Goal: Task Accomplishment & Management: Use online tool/utility

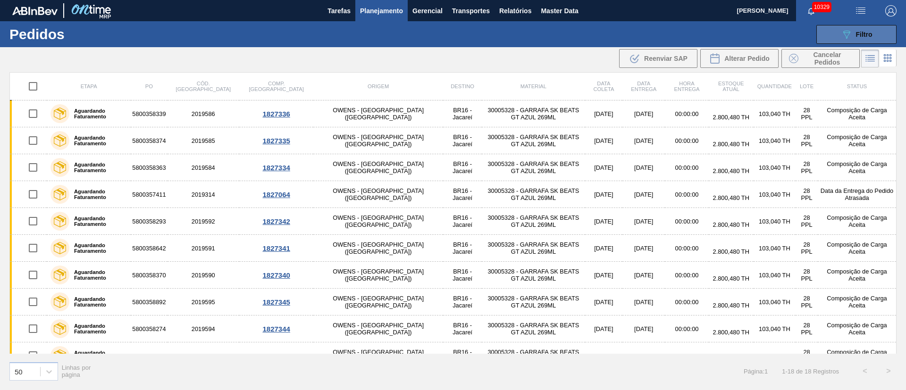
click at [881, 36] on button "089F7B8B-B2A5-4AFE-B5C0-19BA573D28AC Filtro" at bounding box center [857, 34] width 80 height 19
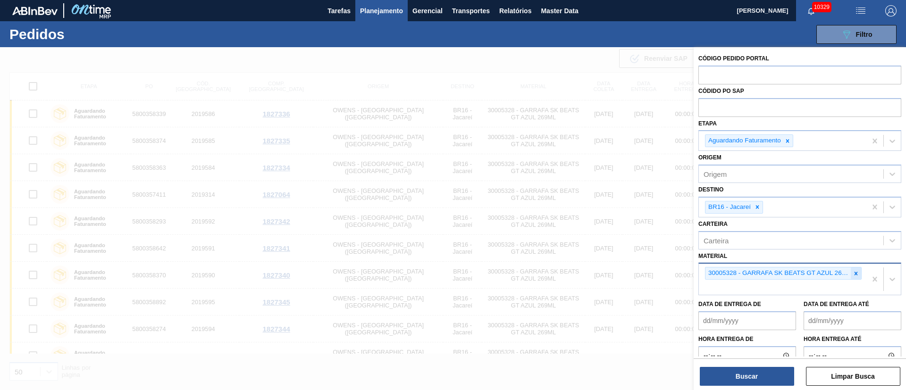
click at [854, 276] on icon at bounding box center [856, 274] width 7 height 7
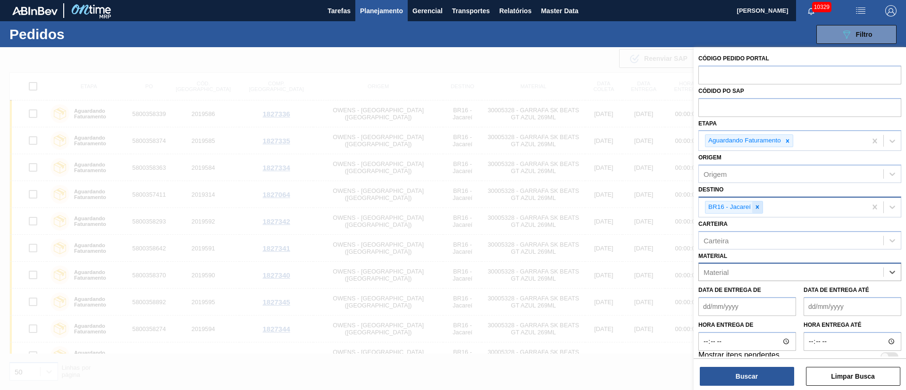
click at [755, 207] on icon at bounding box center [757, 207] width 7 height 7
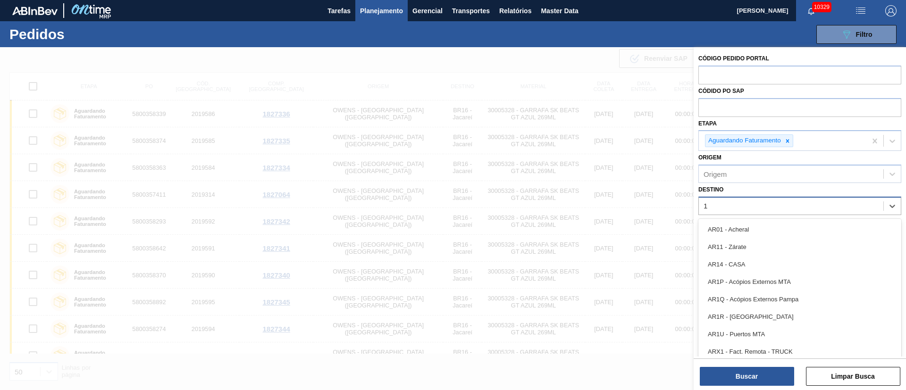
type input "19"
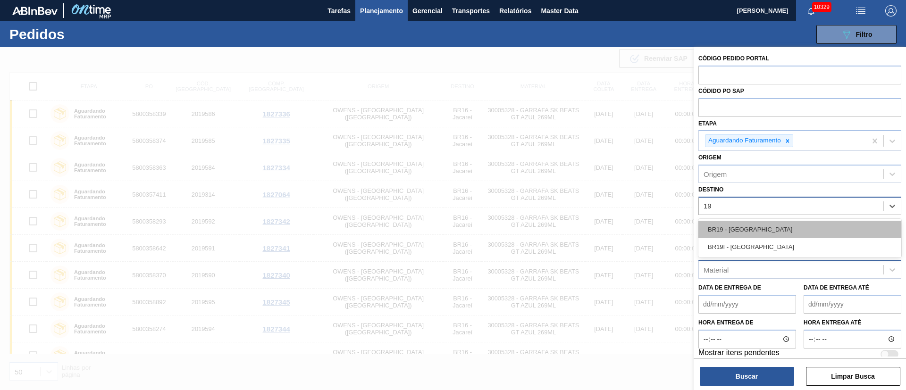
click at [748, 233] on div "BR19 - [GEOGRAPHIC_DATA]" at bounding box center [800, 229] width 203 height 17
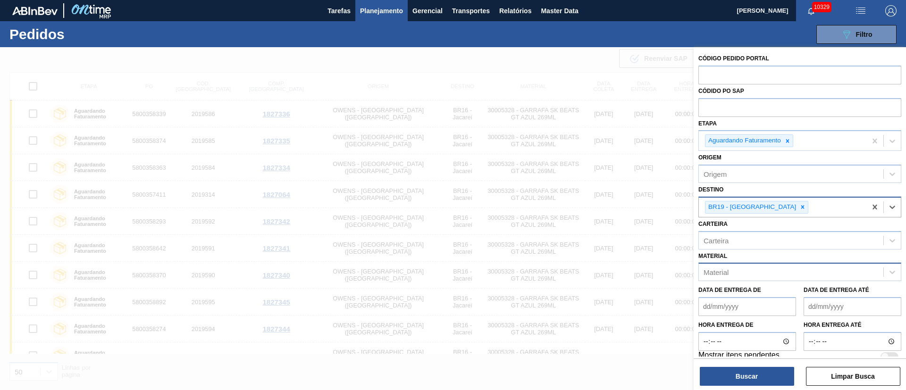
click at [798, 211] on div at bounding box center [803, 208] width 10 height 12
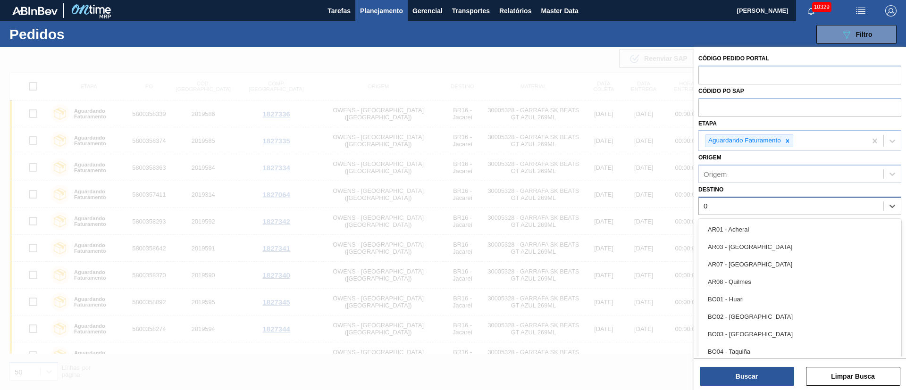
type input "03"
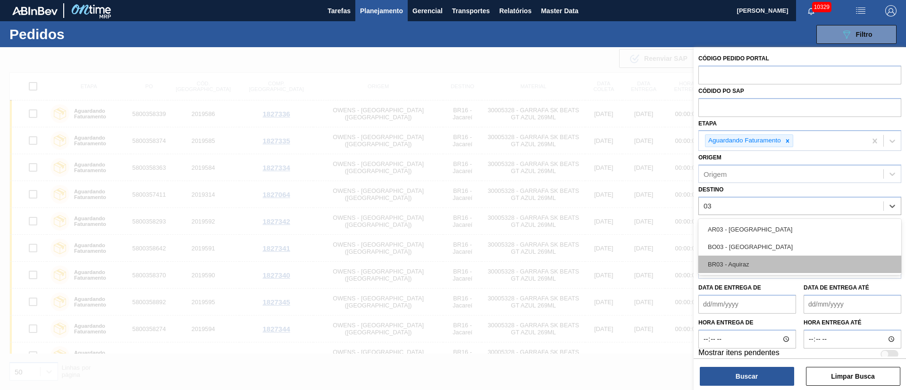
click at [736, 266] on div "BR03 - Aquiraz" at bounding box center [800, 264] width 203 height 17
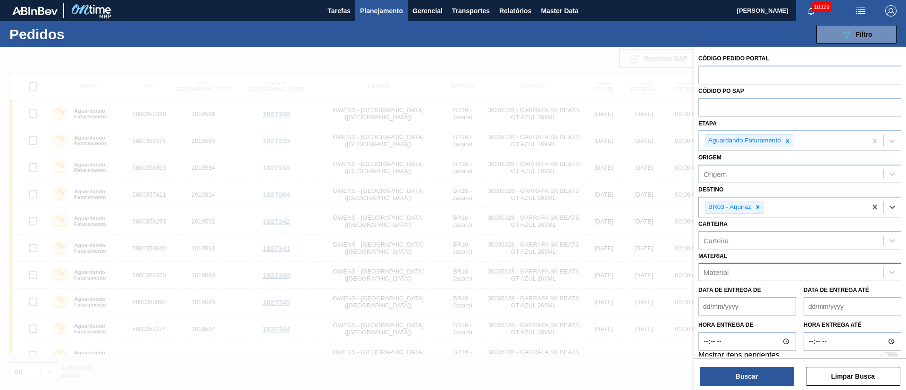
click at [732, 274] on div "Material" at bounding box center [791, 273] width 185 height 14
type input "30002626"
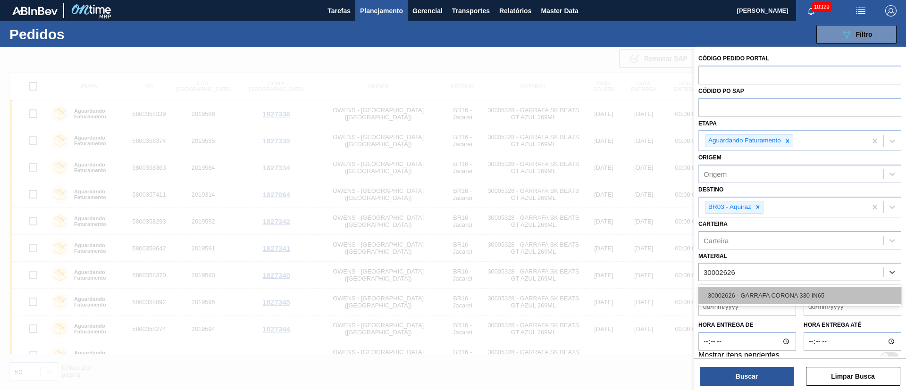
click at [733, 290] on div "30002626 - GARRAFA CORONA 330 IN65" at bounding box center [800, 295] width 203 height 17
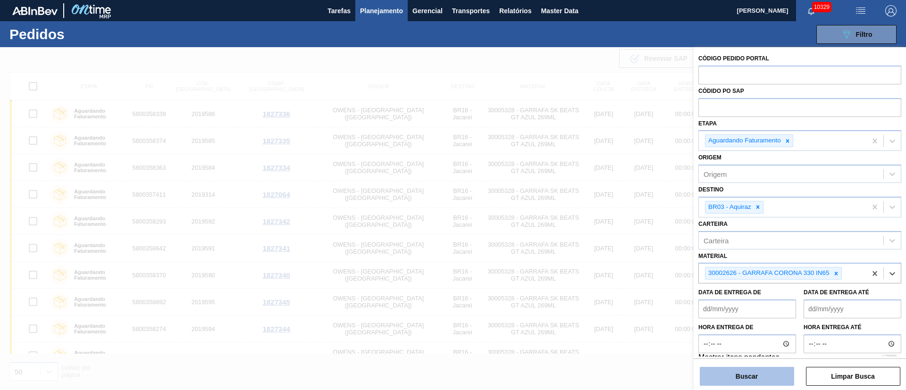
click at [758, 378] on button "Buscar" at bounding box center [747, 376] width 94 height 19
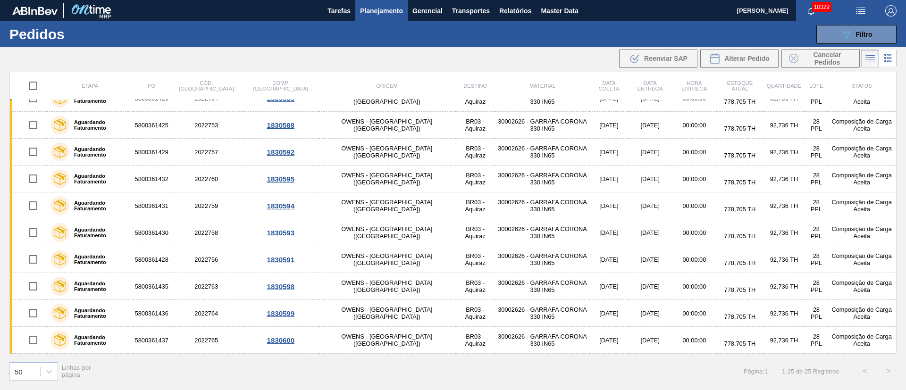
scroll to position [419, 0]
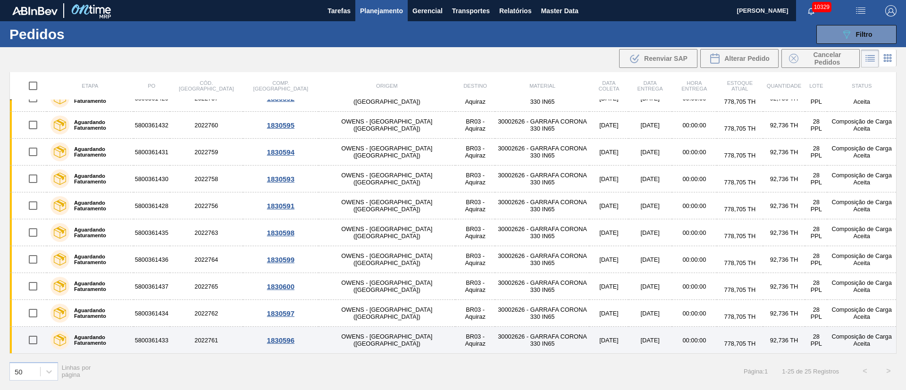
click at [35, 341] on input "checkbox" at bounding box center [33, 340] width 20 height 20
checkbox input "true"
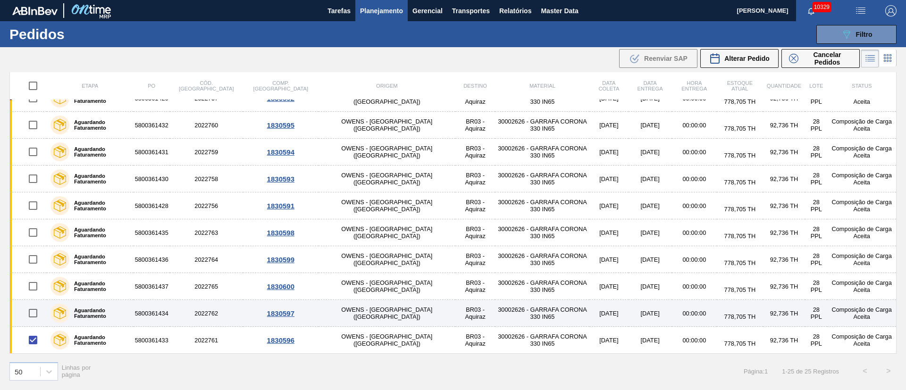
click at [36, 311] on input "checkbox" at bounding box center [33, 314] width 20 height 20
checkbox input "true"
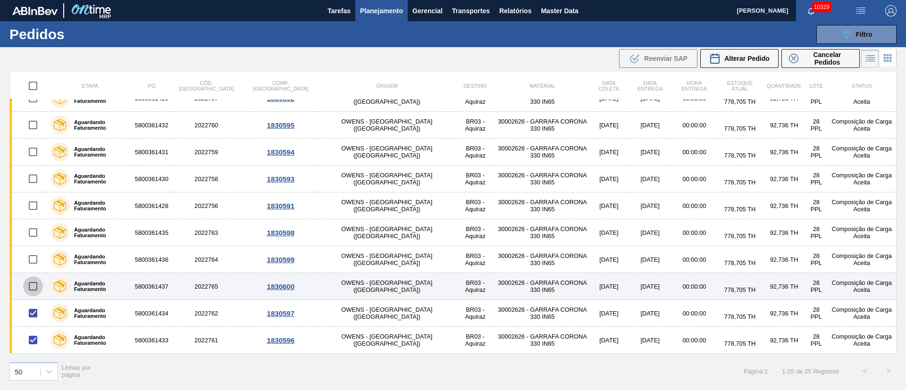
click at [36, 287] on input "checkbox" at bounding box center [33, 287] width 20 height 20
checkbox input "true"
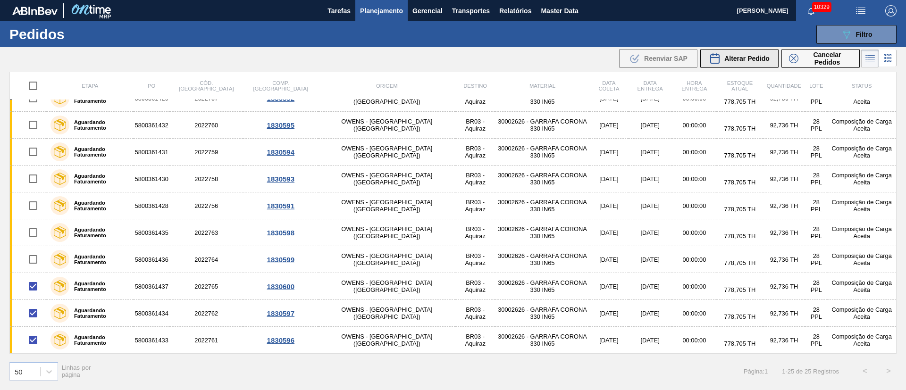
click at [753, 56] on span "Alterar Pedido" at bounding box center [747, 59] width 45 height 8
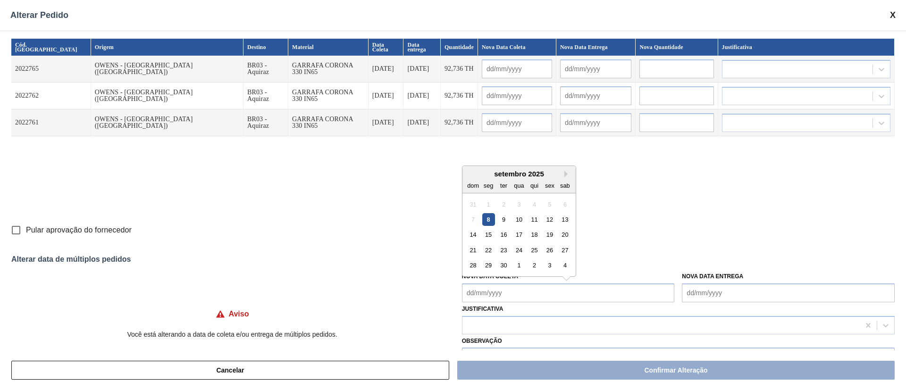
click at [537, 292] on Coleta "Nova Data Coleta" at bounding box center [568, 293] width 213 height 19
click at [520, 218] on div "10" at bounding box center [519, 219] width 13 height 13
type Coleta "[DATE]"
type input "[DATE]"
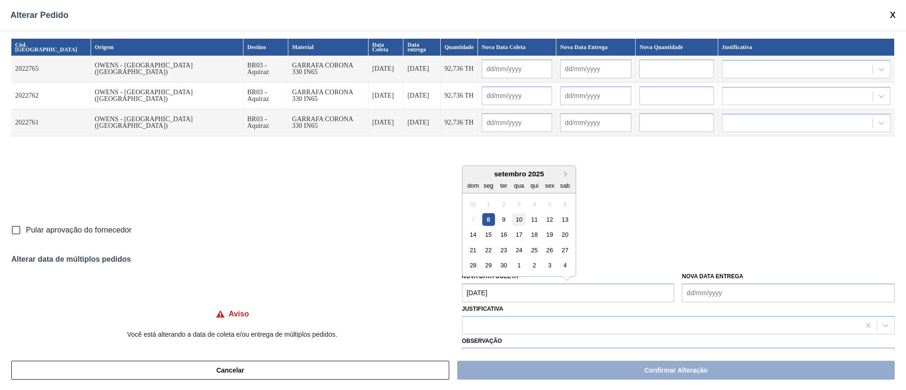
type input "[DATE]"
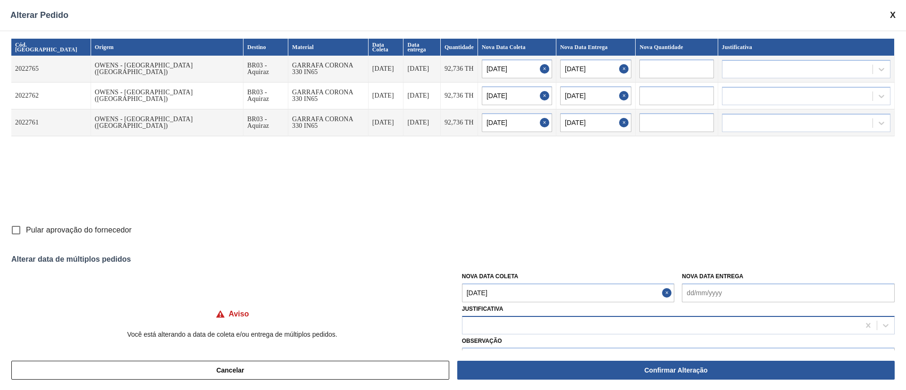
click at [493, 329] on div at bounding box center [662, 326] width 398 height 14
type input "ou"
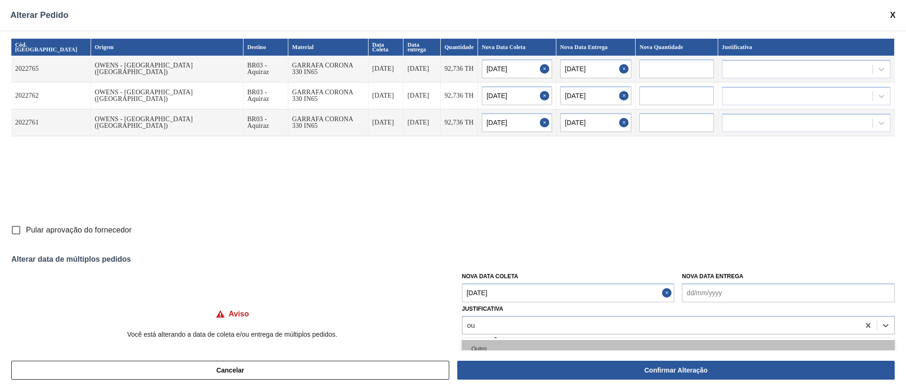
click at [485, 345] on div "Outro" at bounding box center [678, 348] width 433 height 17
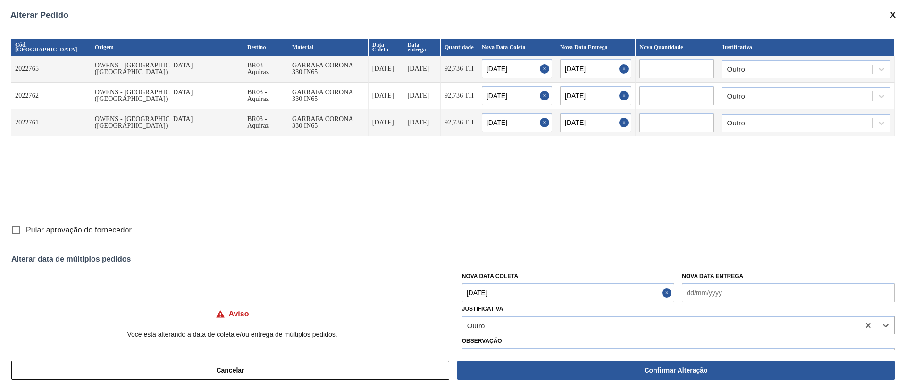
click at [16, 232] on input "Pular aprovação do fornecedor" at bounding box center [16, 230] width 20 height 20
checkbox input "true"
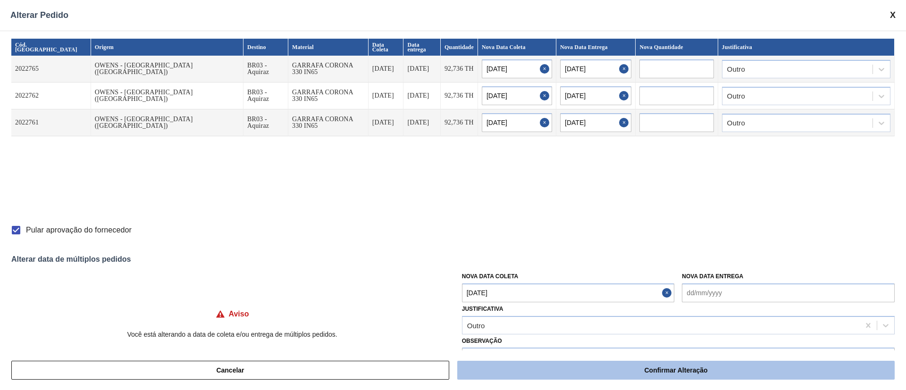
click at [662, 373] on button "Confirmar Alteração" at bounding box center [676, 370] width 438 height 19
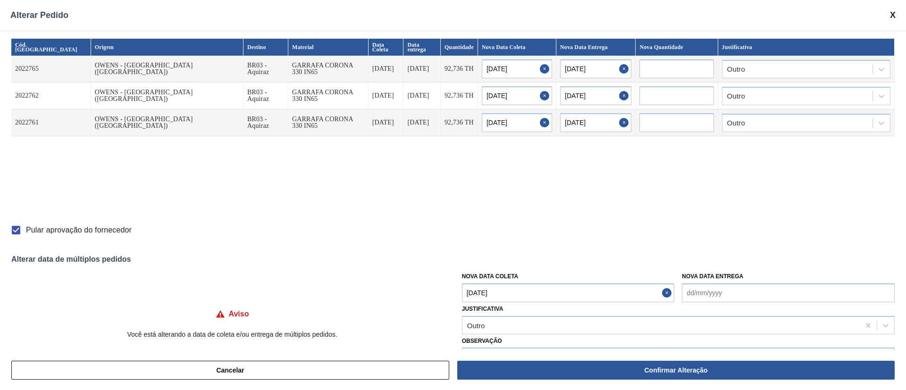
checkbox input "false"
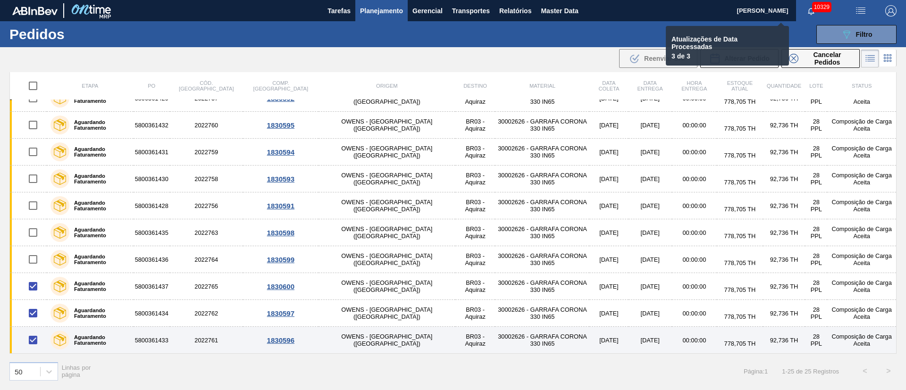
checkbox input "false"
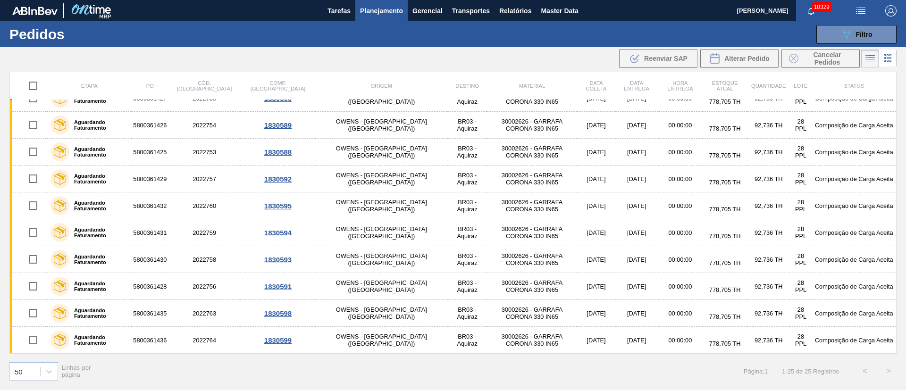
click at [861, 6] on img "button" at bounding box center [860, 10] width 11 height 11
click at [870, 34] on li "Upload de Volumes" at bounding box center [858, 33] width 82 height 17
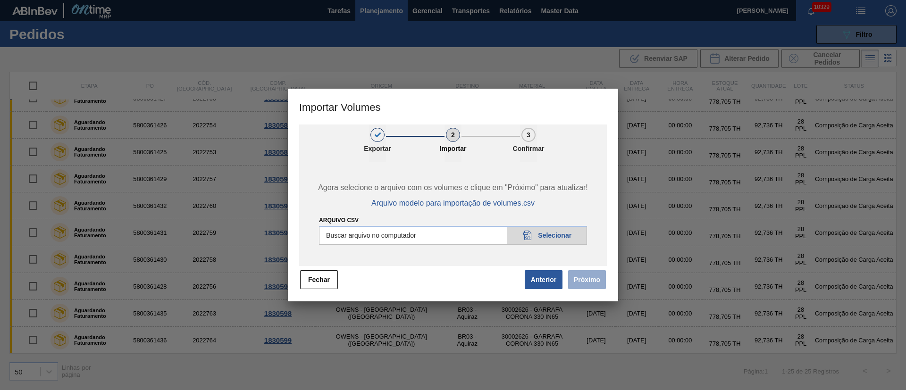
click at [558, 234] on input "Arquivo csv" at bounding box center [453, 235] width 268 height 19
type input "C:\fakepath\PedidoVolumeModeloImportacao (83).csv"
click at [586, 281] on button "Próximo" at bounding box center [587, 280] width 38 height 19
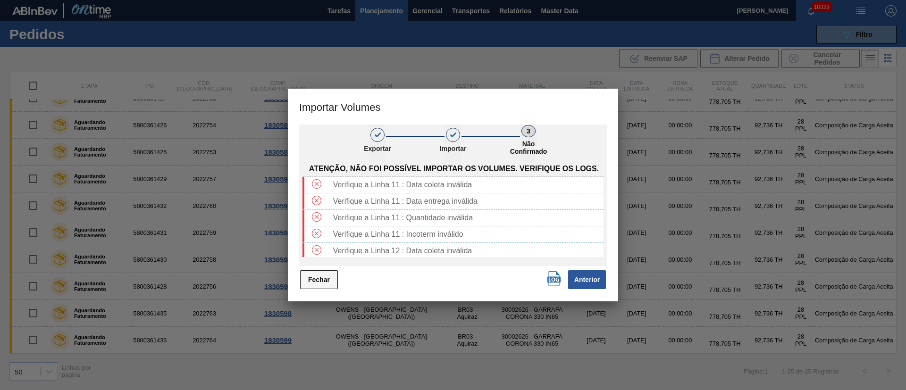
click at [318, 280] on button "Fechar" at bounding box center [319, 280] width 38 height 19
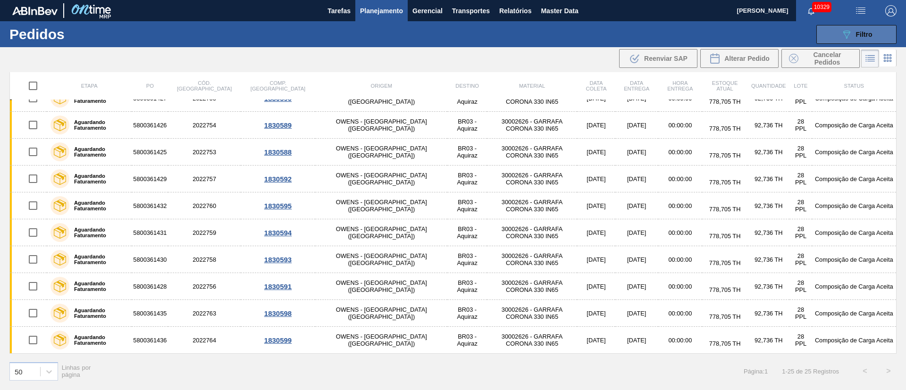
click at [851, 33] on icon "089F7B8B-B2A5-4AFE-B5C0-19BA573D28AC" at bounding box center [846, 34] width 11 height 11
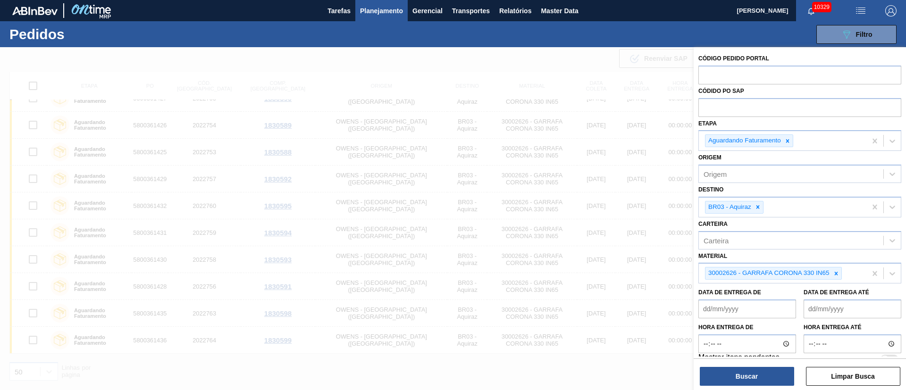
click at [863, 9] on img "button" at bounding box center [860, 10] width 11 height 11
click at [849, 35] on li "Upload de Volumes" at bounding box center [858, 33] width 82 height 17
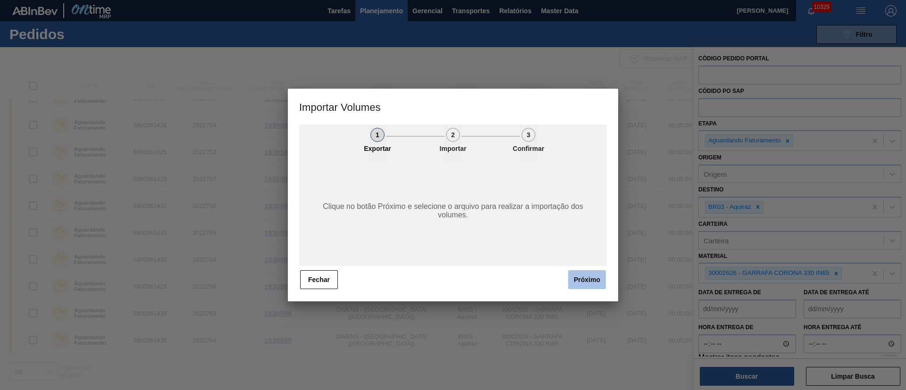
click at [587, 282] on button "Próximo" at bounding box center [587, 280] width 38 height 19
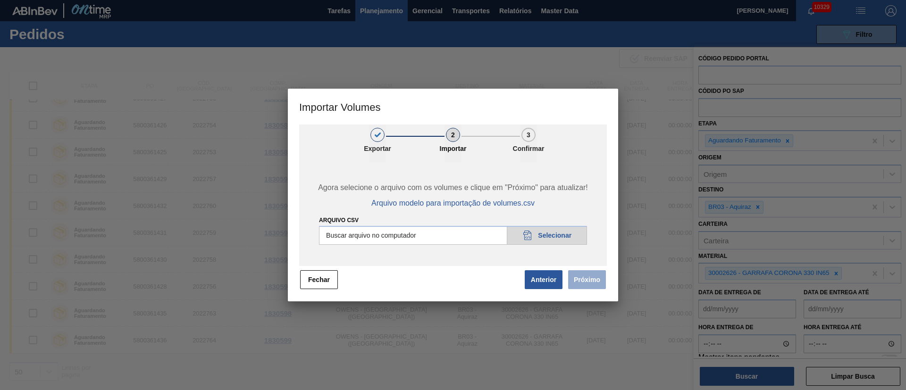
click at [553, 233] on input "Arquivo csv" at bounding box center [453, 235] width 268 height 19
type input "C:\fakepath\PedidoVolumeModeloImportacao (83).csv"
click at [592, 281] on button "Próximo" at bounding box center [587, 280] width 38 height 19
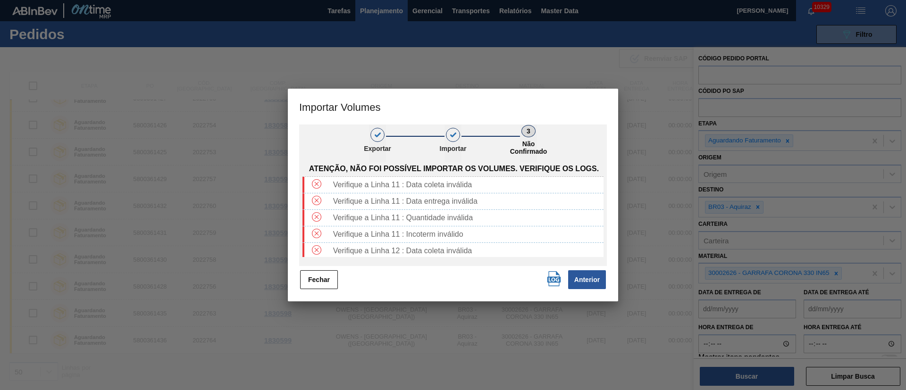
drag, startPoint x: 312, startPoint y: 278, endPoint x: 399, endPoint y: 318, distance: 96.1
click at [312, 279] on button "Fechar" at bounding box center [319, 280] width 38 height 19
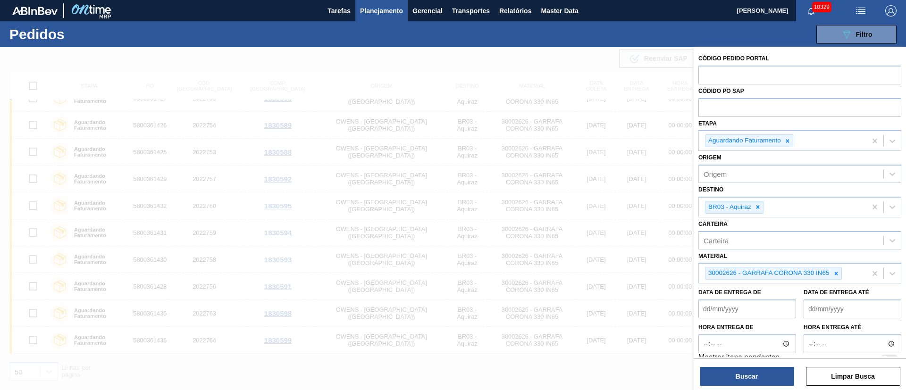
click at [868, 7] on span "button" at bounding box center [861, 10] width 23 height 11
click at [849, 35] on li "Upload de Volumes" at bounding box center [858, 33] width 82 height 17
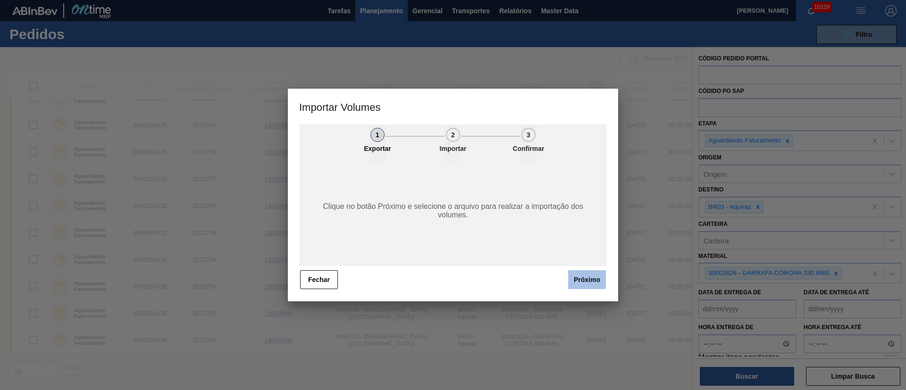
click at [599, 275] on button "Próximo" at bounding box center [587, 280] width 38 height 19
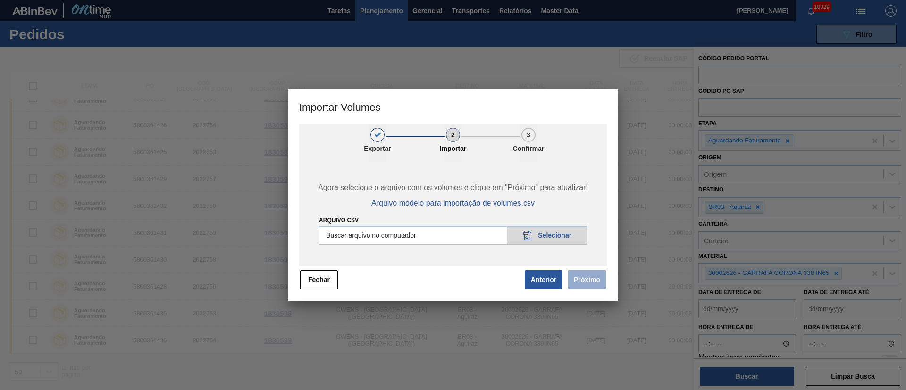
click at [541, 238] on input "Arquivo csv" at bounding box center [453, 235] width 268 height 19
type input "C:\fakepath\PedidoVolumeModeloImportacao (83).csv"
click at [586, 280] on button "Próximo" at bounding box center [587, 280] width 38 height 19
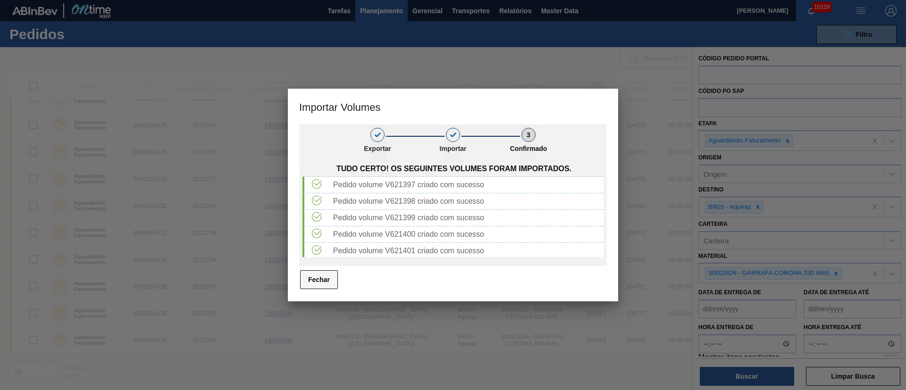
click at [324, 283] on button "Fechar" at bounding box center [319, 280] width 38 height 19
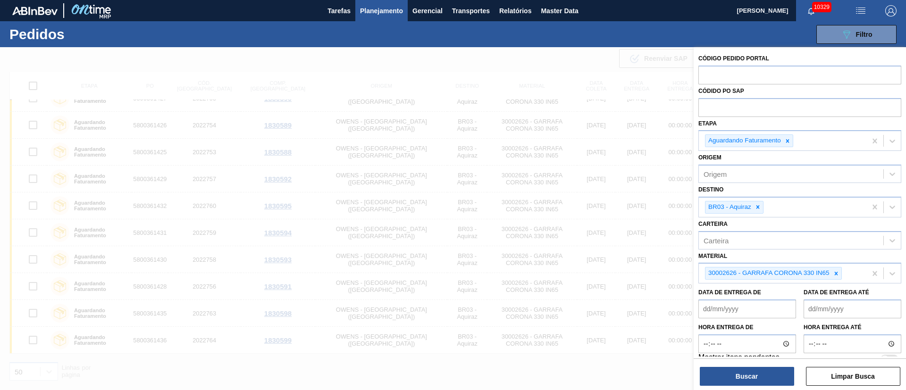
click at [376, 15] on span "Planejamento" at bounding box center [381, 10] width 43 height 11
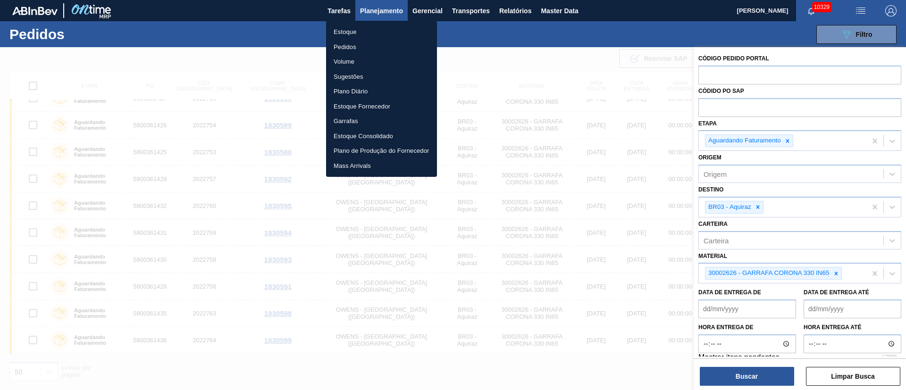
click at [341, 42] on li "Pedidos" at bounding box center [381, 47] width 111 height 15
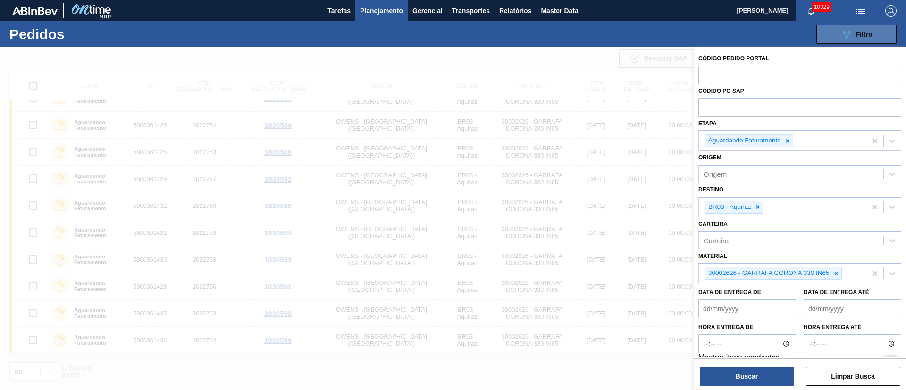
click at [850, 37] on icon "089F7B8B-B2A5-4AFE-B5C0-19BA573D28AC" at bounding box center [846, 34] width 11 height 11
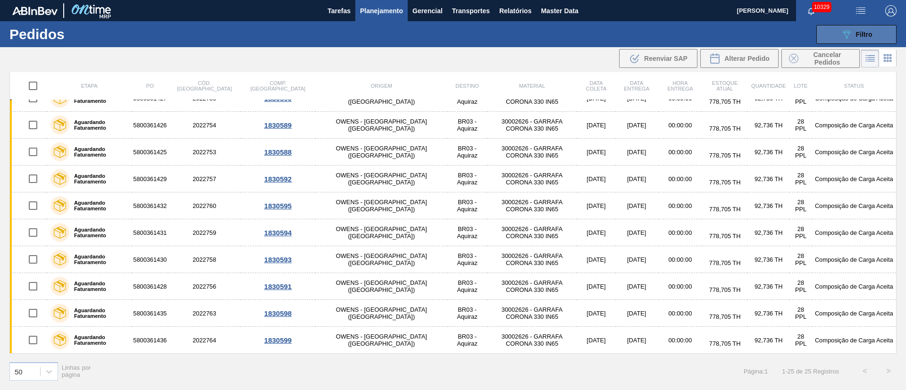
click at [858, 33] on span "Filtro" at bounding box center [864, 35] width 17 height 8
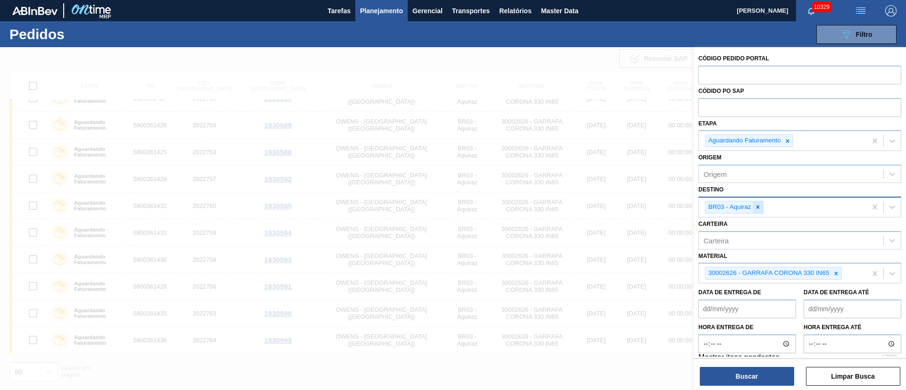
click at [761, 206] on icon at bounding box center [758, 207] width 7 height 7
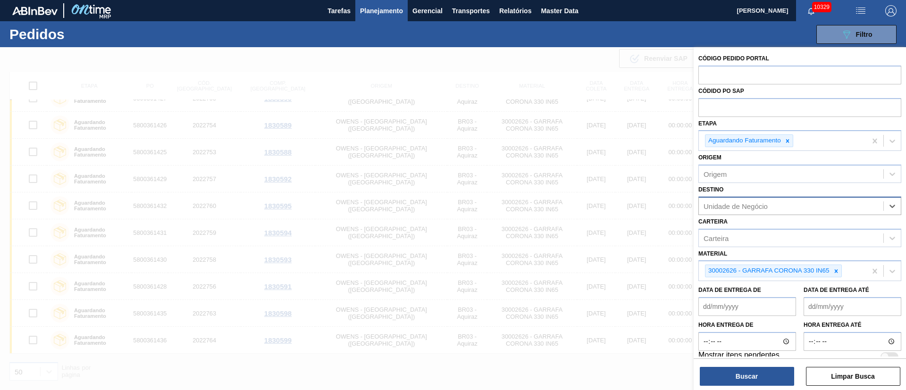
click at [861, 11] on img "button" at bounding box center [860, 10] width 11 height 11
click at [857, 32] on li "Upload de Volumes" at bounding box center [858, 33] width 82 height 17
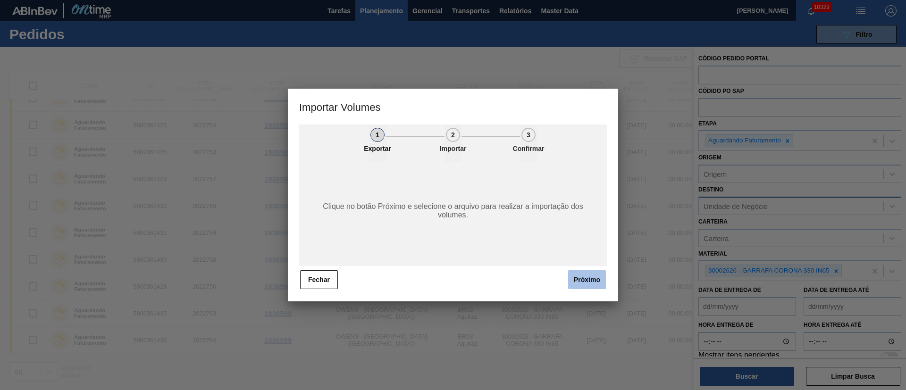
click at [586, 286] on button "Próximo" at bounding box center [587, 280] width 38 height 19
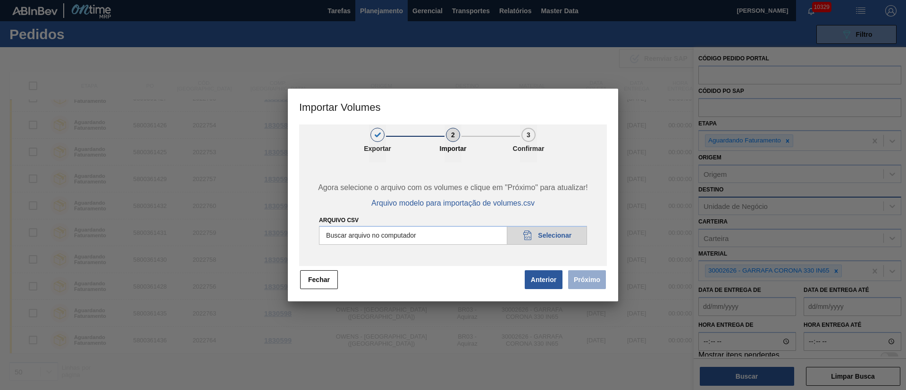
click at [537, 232] on input "Arquivo csv" at bounding box center [453, 235] width 268 height 19
type input "C:\fakepath\PedidoVolumeModeloImportacao (83).csv"
click at [581, 281] on button "Próximo" at bounding box center [587, 280] width 38 height 19
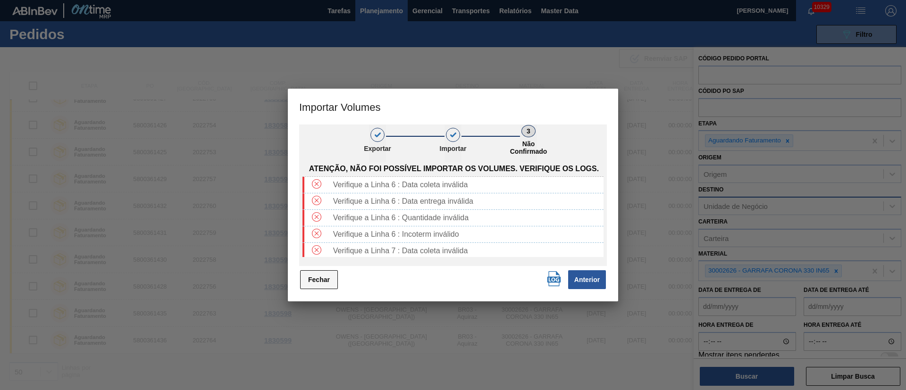
click at [322, 283] on button "Fechar" at bounding box center [319, 280] width 38 height 19
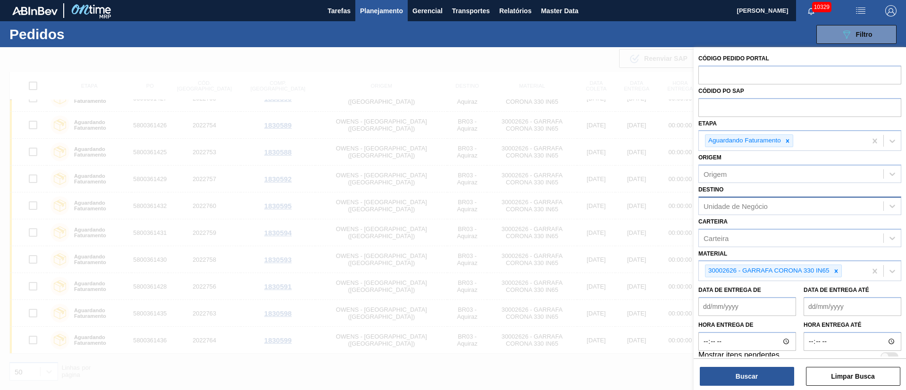
click at [856, 8] on img "button" at bounding box center [860, 10] width 11 height 11
click at [838, 39] on li "Upload de Volumes" at bounding box center [858, 33] width 82 height 17
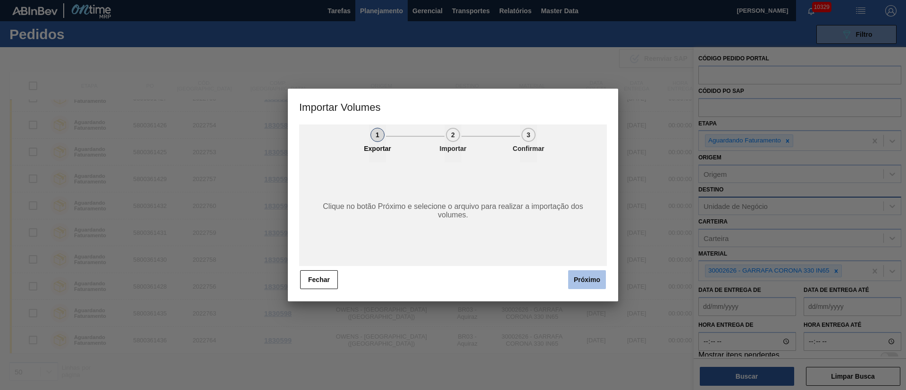
click at [584, 285] on button "Próximo" at bounding box center [587, 280] width 38 height 19
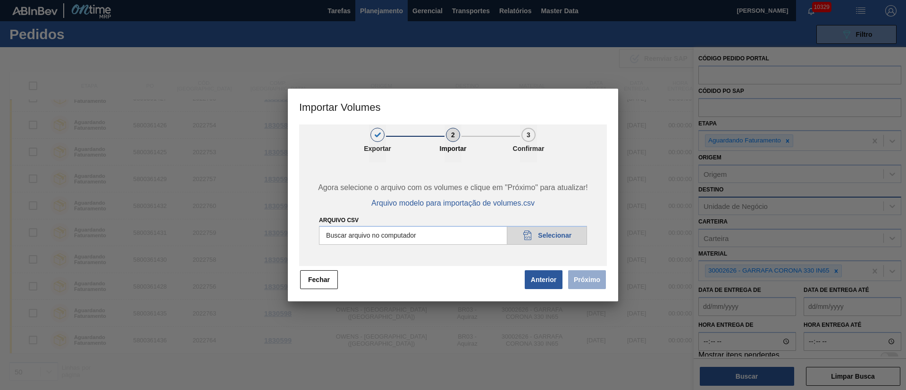
click at [559, 239] on input "Arquivo csv" at bounding box center [453, 235] width 268 height 19
type input "C:\fakepath\PedidoVolumeModeloImportacao (83).csv"
click at [585, 279] on button "Próximo" at bounding box center [587, 280] width 38 height 19
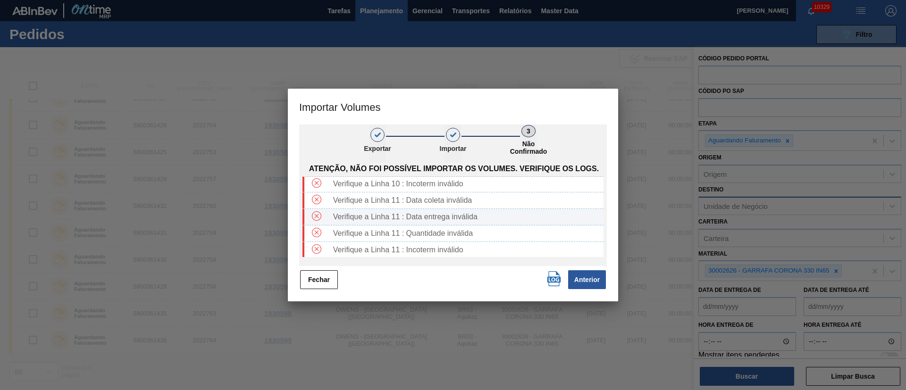
scroll to position [316, 0]
click at [321, 283] on button "Fechar" at bounding box center [319, 280] width 38 height 19
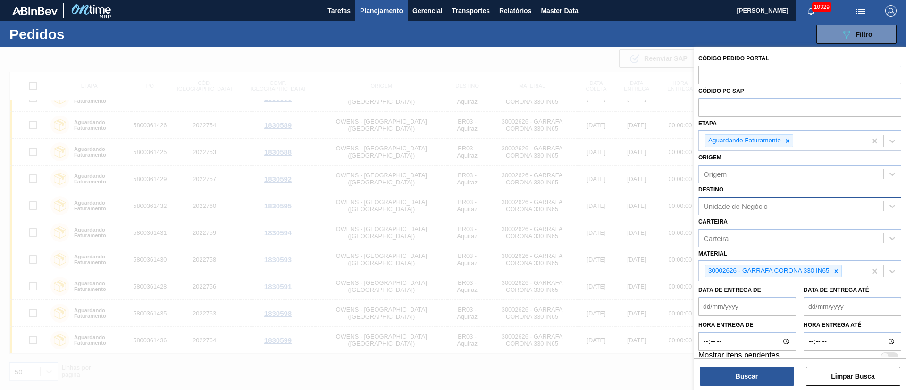
click at [860, 9] on img "button" at bounding box center [860, 10] width 11 height 11
click at [828, 33] on li "Upload de Volumes" at bounding box center [858, 33] width 82 height 17
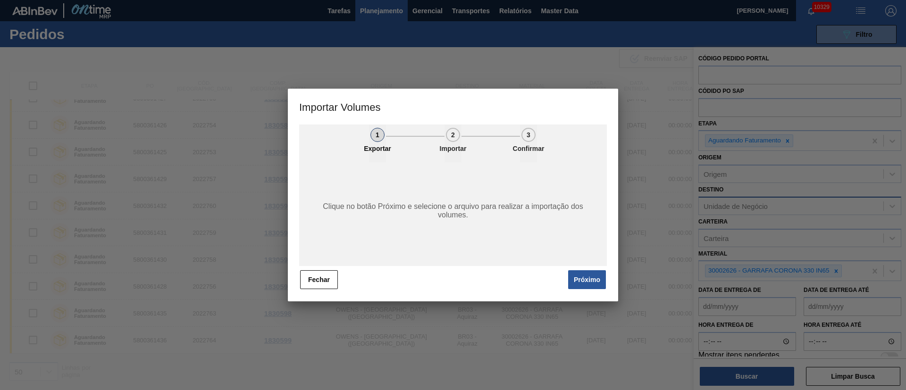
drag, startPoint x: 597, startPoint y: 275, endPoint x: 515, endPoint y: 129, distance: 167.8
click at [596, 275] on button "Próximo" at bounding box center [587, 280] width 38 height 19
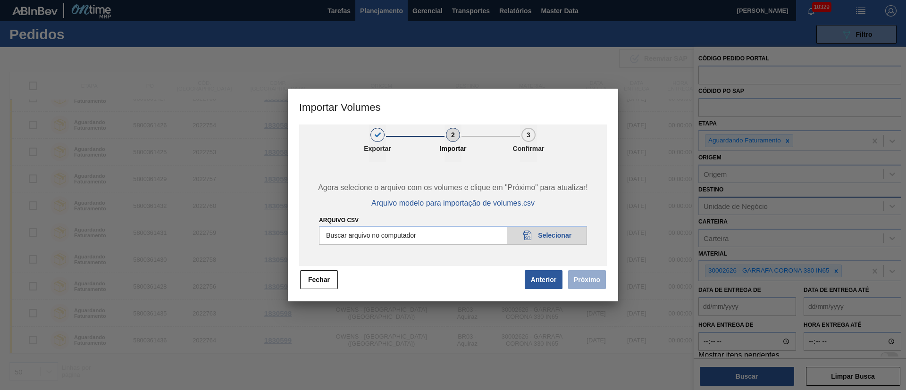
click at [559, 242] on input "Arquivo csv" at bounding box center [453, 235] width 268 height 19
type input "C:\fakepath\PedidoVolumeModeloImportacao (83).csv"
click at [592, 279] on button "Próximo" at bounding box center [587, 280] width 38 height 19
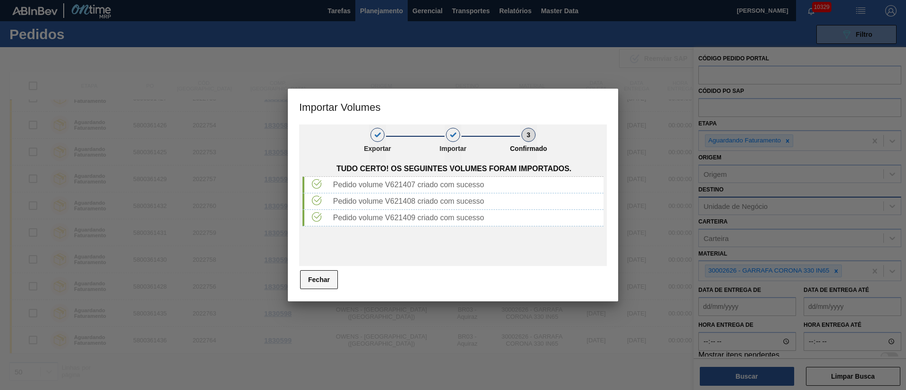
click at [326, 281] on button "Fechar" at bounding box center [319, 280] width 38 height 19
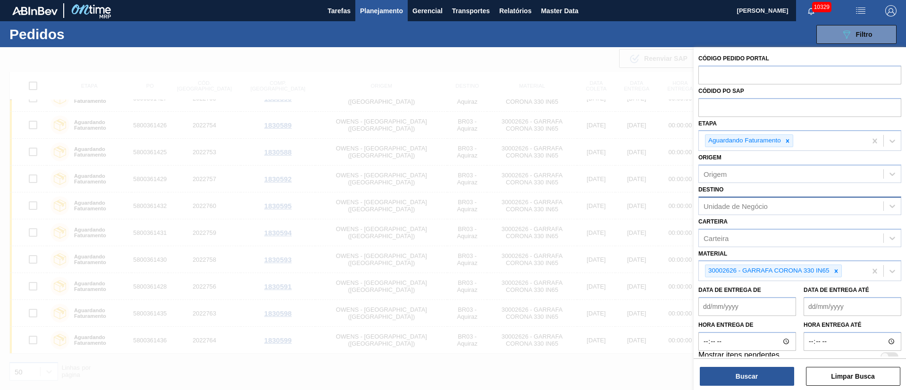
click at [867, 11] on span "button" at bounding box center [861, 10] width 23 height 11
click at [864, 28] on li "Upload de Volumes" at bounding box center [858, 33] width 82 height 17
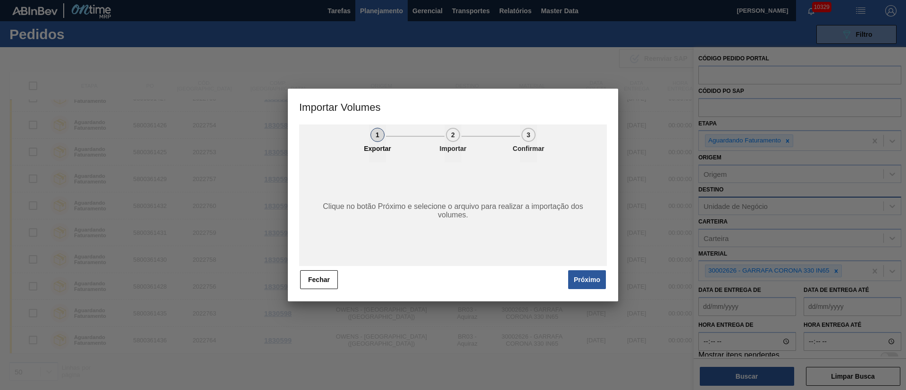
drag, startPoint x: 592, startPoint y: 276, endPoint x: 586, endPoint y: 269, distance: 9.1
click at [591, 276] on button "Próximo" at bounding box center [587, 280] width 38 height 19
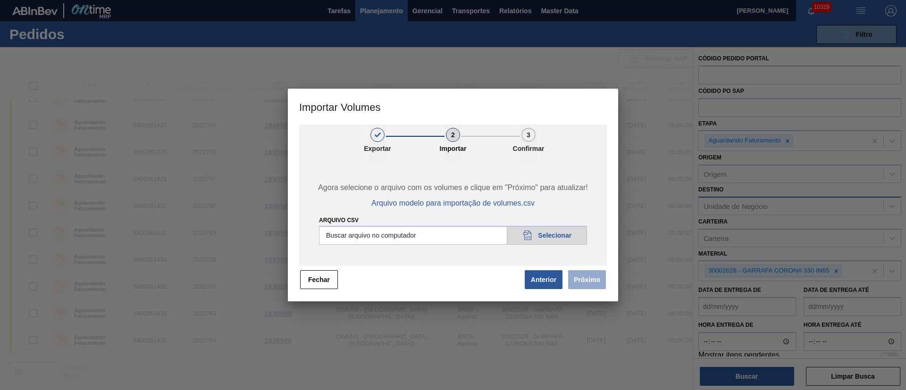
click at [556, 236] on input "Arquivo csv" at bounding box center [453, 235] width 268 height 19
type input "C:\fakepath\PedidoVolumeModeloImportacao (83).csv"
click at [578, 279] on button "Próximo" at bounding box center [587, 280] width 38 height 19
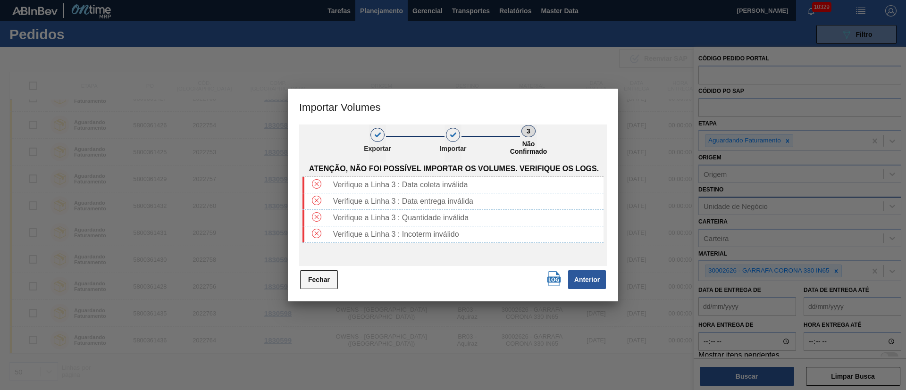
click at [323, 275] on button "Fechar" at bounding box center [319, 280] width 38 height 19
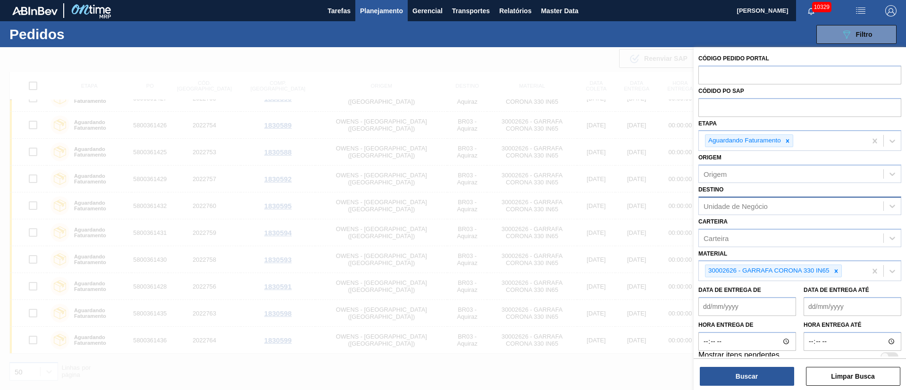
click at [859, 7] on img "button" at bounding box center [860, 10] width 11 height 11
click at [863, 30] on li "Upload de Volumes" at bounding box center [858, 33] width 82 height 17
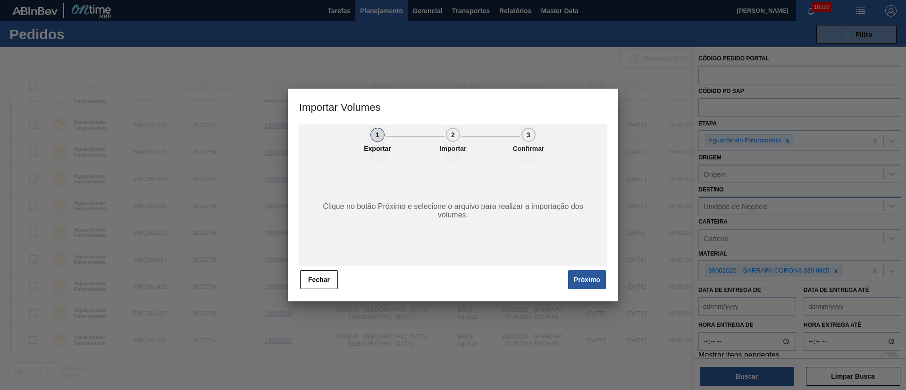
click at [593, 282] on button "Próximo" at bounding box center [587, 280] width 38 height 19
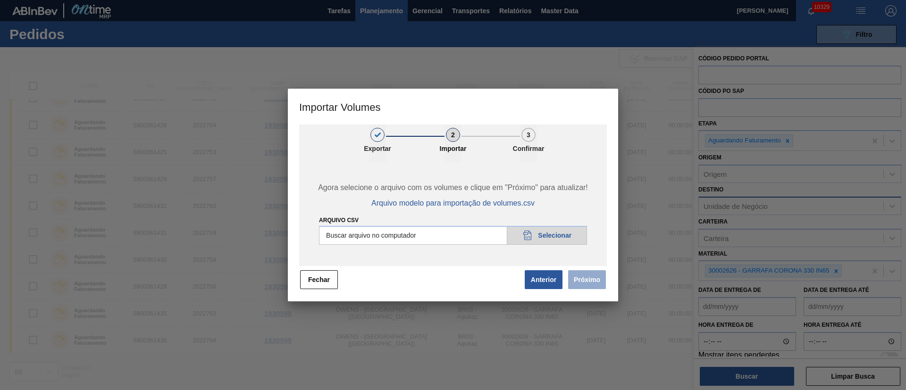
click at [553, 228] on input "Arquivo csv" at bounding box center [453, 235] width 268 height 19
type input "C:\fakepath\PedidoVolumeModeloImportacao (83).csv"
click at [584, 279] on button "Próximo" at bounding box center [587, 280] width 38 height 19
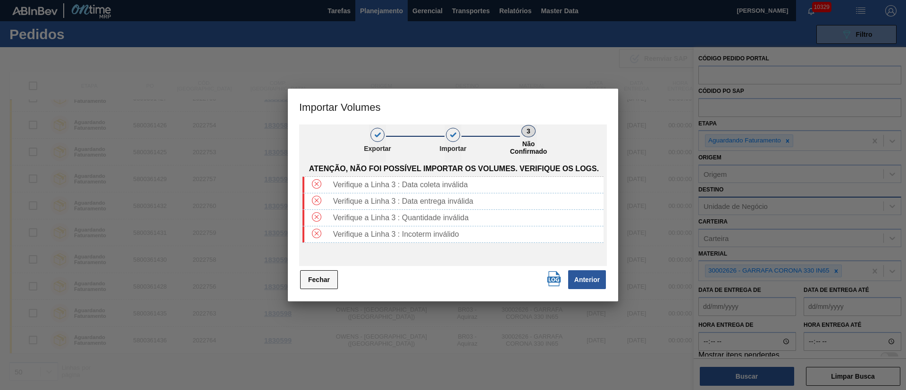
click at [317, 277] on button "Fechar" at bounding box center [319, 280] width 38 height 19
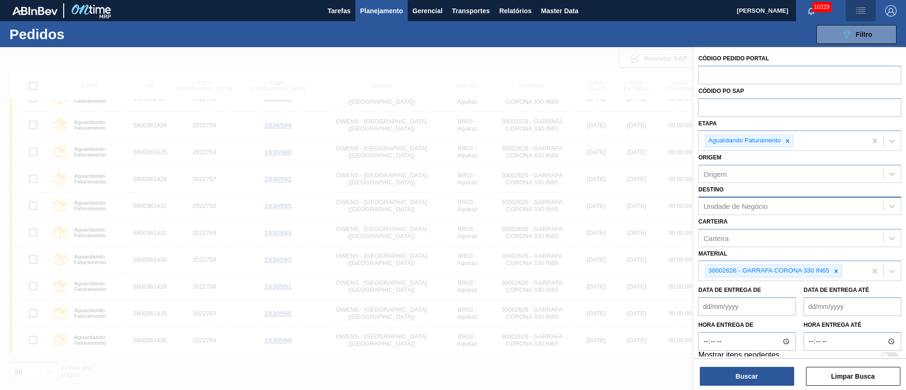
click at [856, 8] on img "button" at bounding box center [860, 10] width 11 height 11
click at [856, 33] on li "Upload de Volumes" at bounding box center [858, 33] width 82 height 17
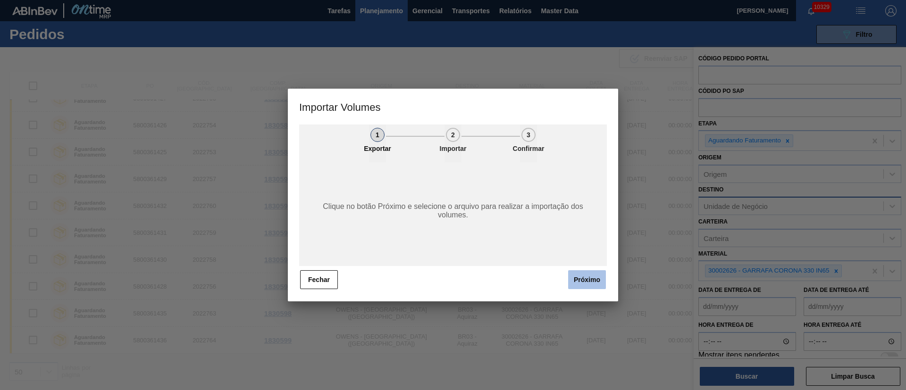
click at [595, 273] on button "Próximo" at bounding box center [587, 280] width 38 height 19
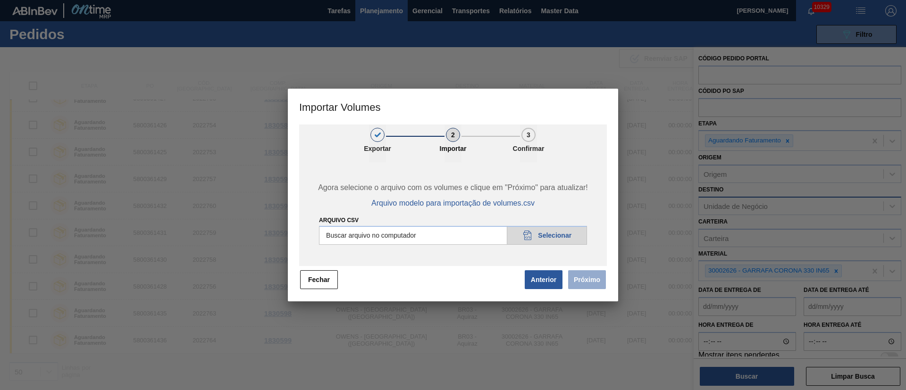
click at [550, 232] on input "Arquivo csv" at bounding box center [453, 235] width 268 height 19
type input "C:\fakepath\PedidoVolumeModeloImportacao (83).csv"
click at [589, 282] on button "Próximo" at bounding box center [587, 280] width 38 height 19
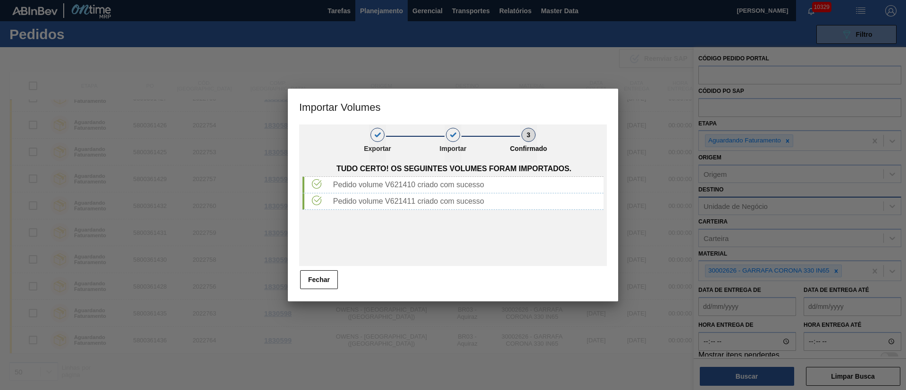
click at [593, 29] on div at bounding box center [453, 195] width 906 height 390
click at [315, 276] on button "Fechar" at bounding box center [319, 280] width 38 height 19
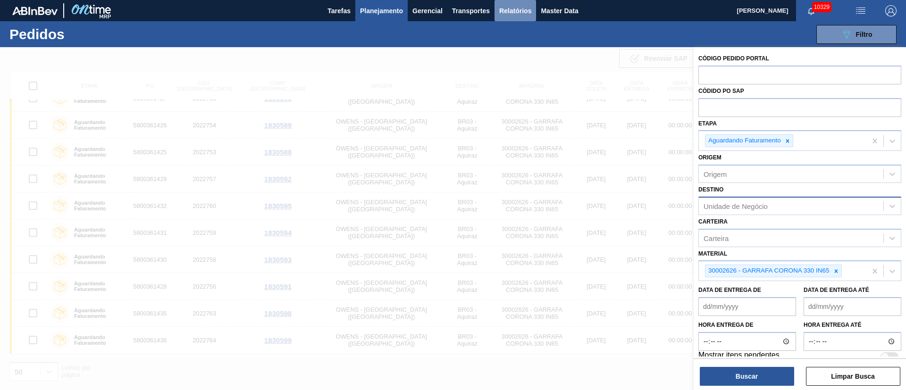
click at [523, 9] on span "Relatórios" at bounding box center [515, 10] width 32 height 11
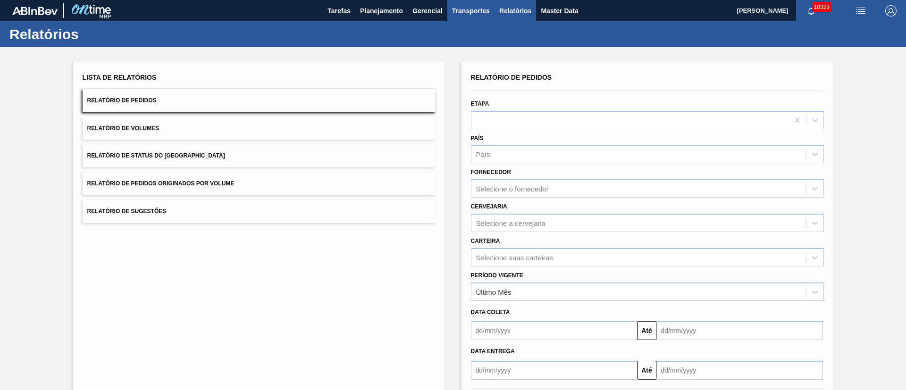
click at [469, 13] on span "Transportes" at bounding box center [471, 10] width 38 height 11
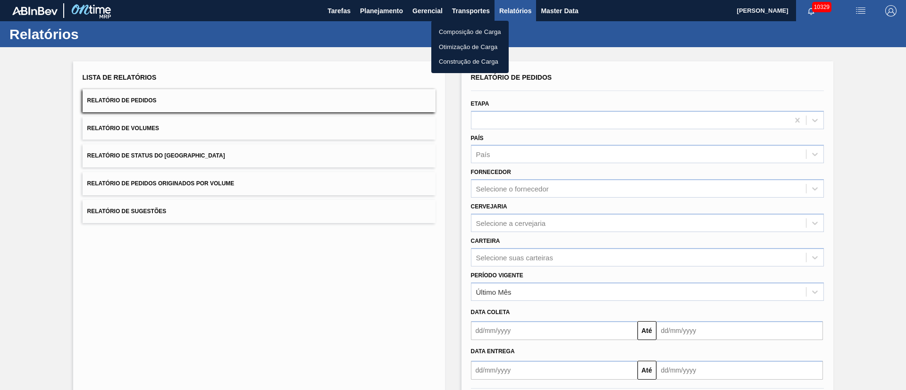
click at [457, 49] on li "Otimização de Carga" at bounding box center [469, 47] width 77 height 15
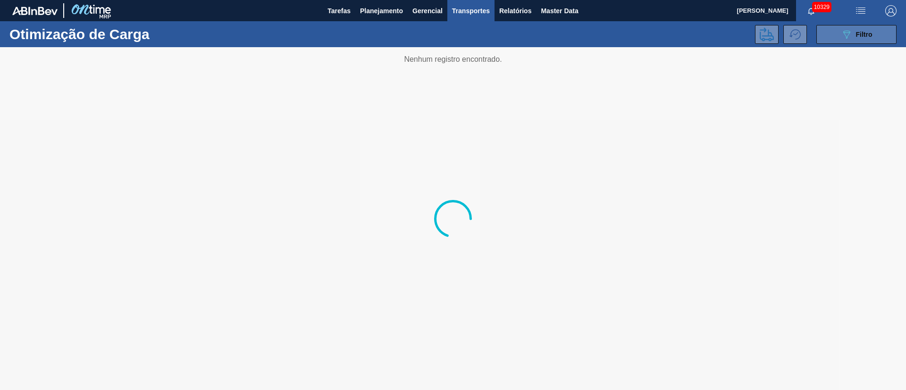
click at [882, 28] on button "089F7B8B-B2A5-4AFE-B5C0-19BA573D28AC Filtro" at bounding box center [857, 34] width 80 height 19
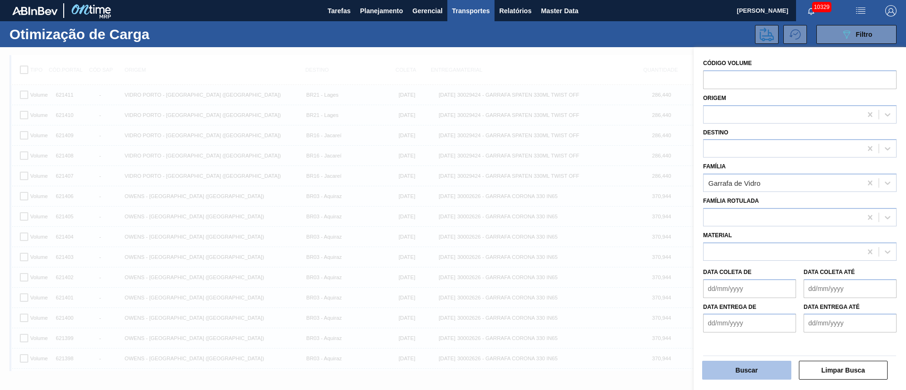
click at [740, 372] on button "Buscar" at bounding box center [746, 370] width 89 height 19
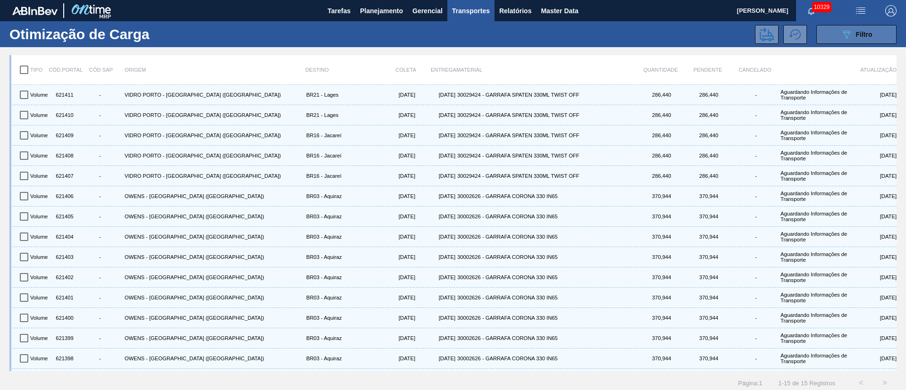
click at [868, 35] on span "Filtro" at bounding box center [864, 35] width 17 height 8
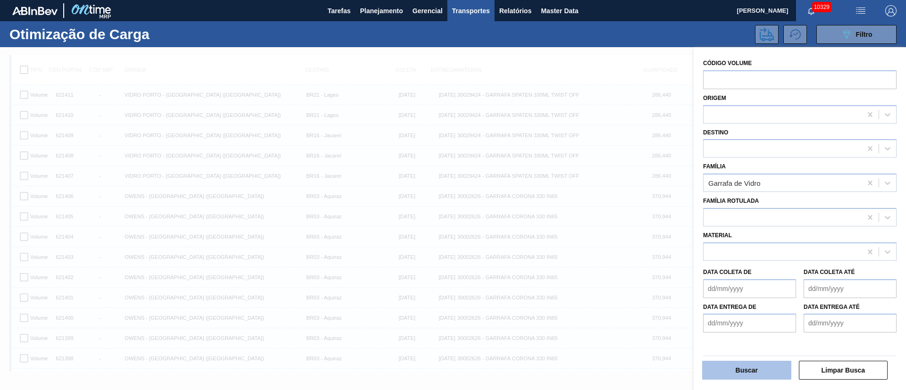
click at [753, 376] on button "Buscar" at bounding box center [746, 370] width 89 height 19
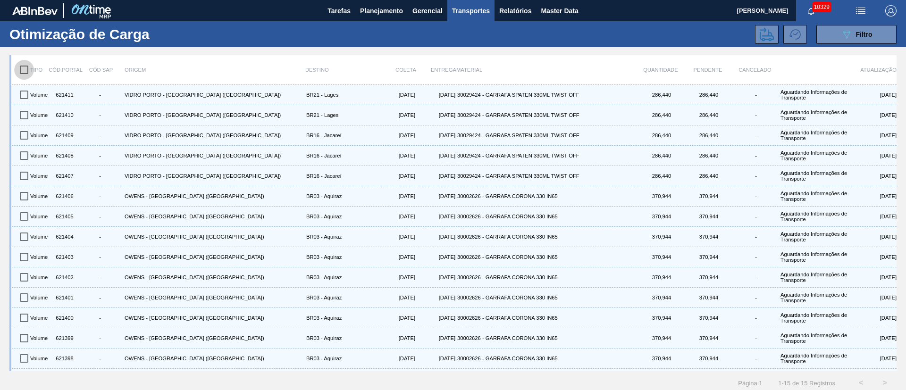
click at [25, 70] on input "checkbox" at bounding box center [24, 70] width 20 height 20
checkbox input "true"
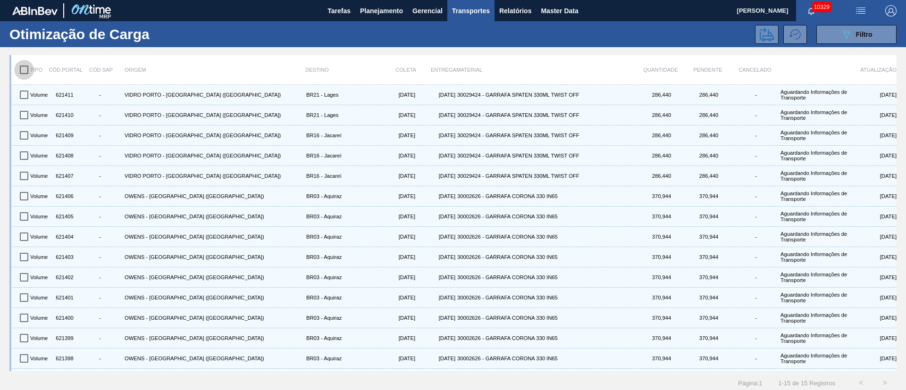
checkbox input "true"
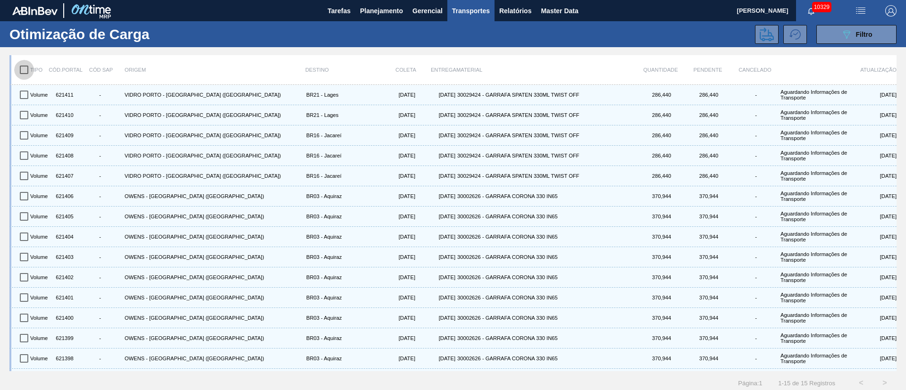
checkbox input "true"
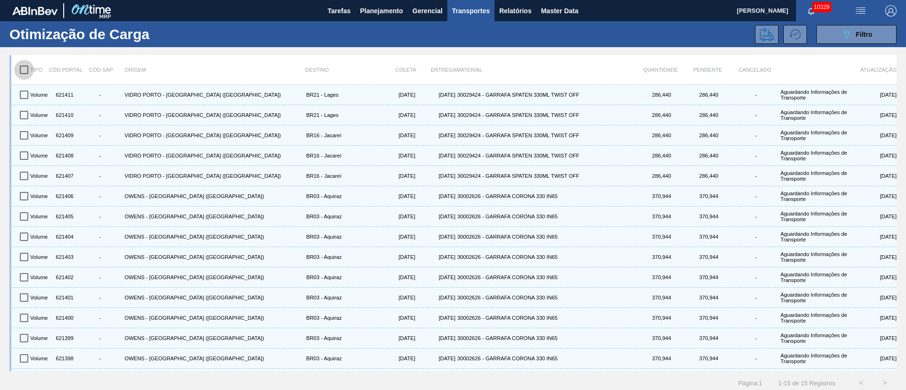
checkbox input "true"
click at [762, 39] on icon at bounding box center [767, 34] width 14 height 14
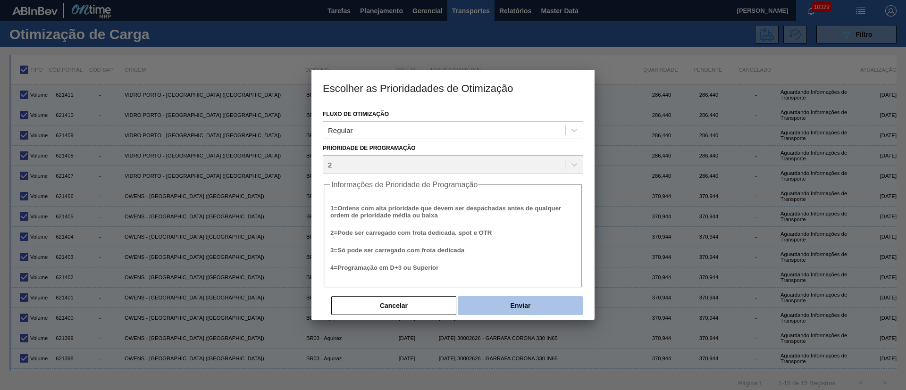
click at [518, 301] on button "Enviar" at bounding box center [520, 305] width 125 height 19
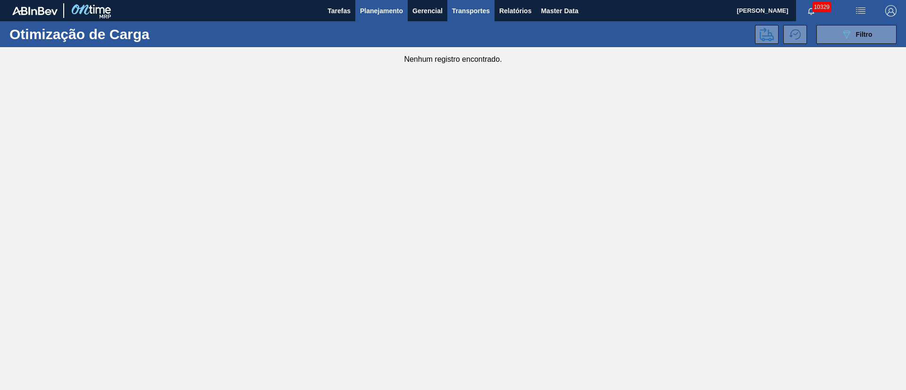
click at [362, 8] on span "Planejamento" at bounding box center [381, 10] width 43 height 11
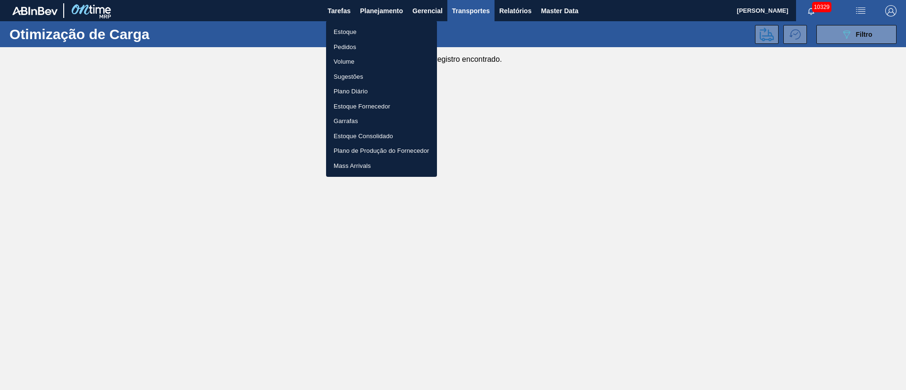
click at [336, 45] on li "Pedidos" at bounding box center [381, 47] width 111 height 15
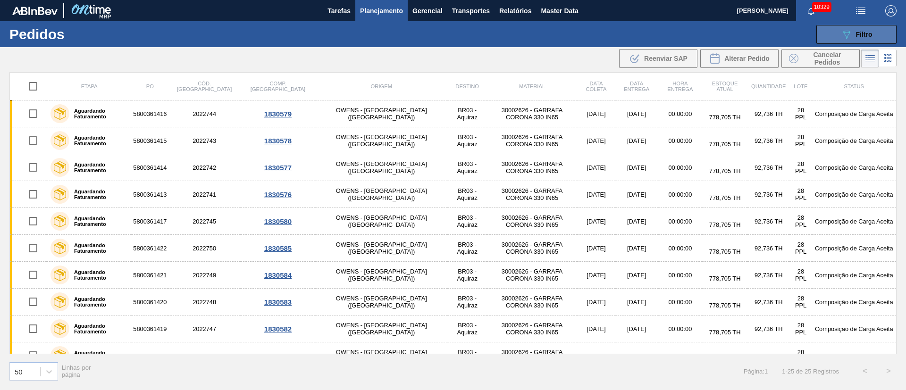
click at [879, 29] on button "089F7B8B-B2A5-4AFE-B5C0-19BA573D28AC Filtro" at bounding box center [857, 34] width 80 height 19
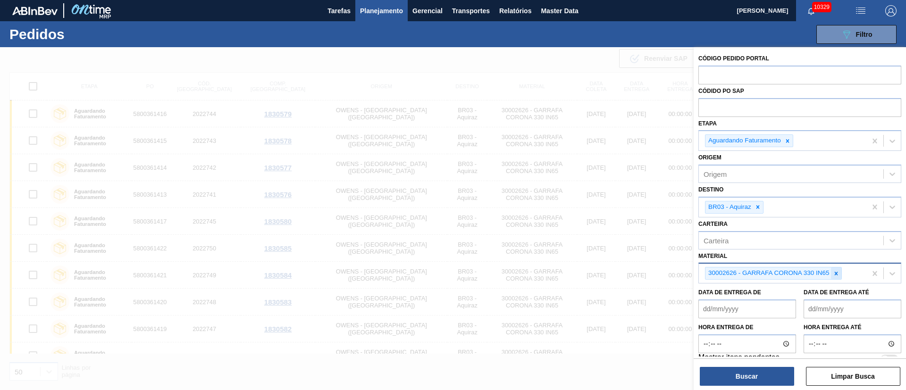
click at [838, 275] on icon at bounding box center [836, 274] width 7 height 7
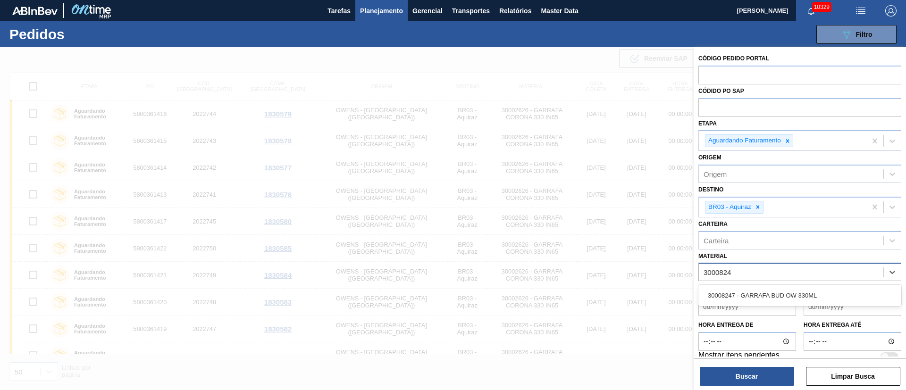
type input "30008247"
click at [826, 292] on div "30008247 - GARRAFA BUD OW 330ML" at bounding box center [800, 295] width 203 height 17
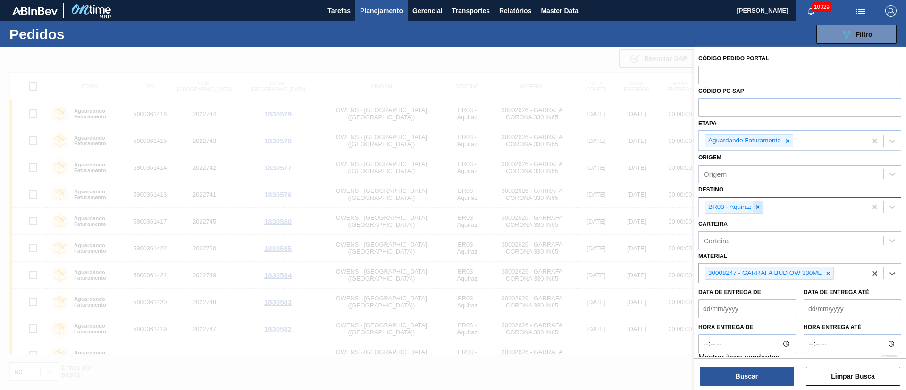
click at [761, 205] on div at bounding box center [758, 208] width 10 height 12
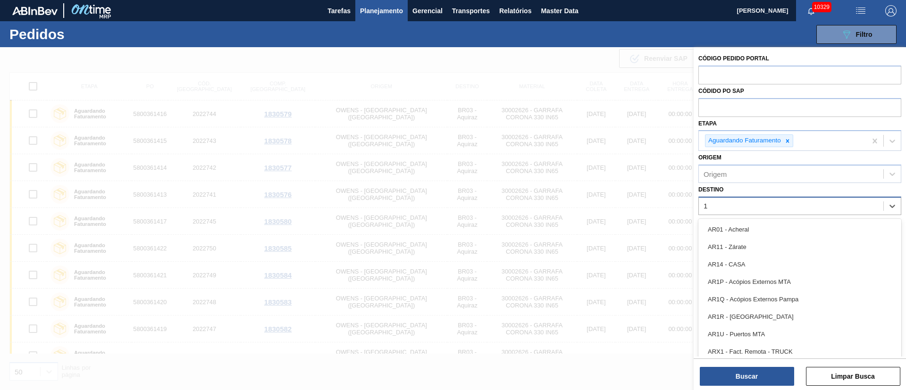
type input "16"
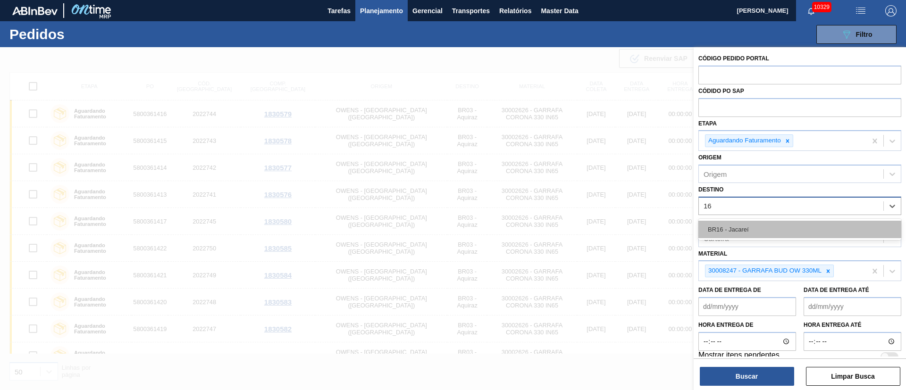
click at [752, 228] on div "BR16 - Jacareí" at bounding box center [800, 229] width 203 height 17
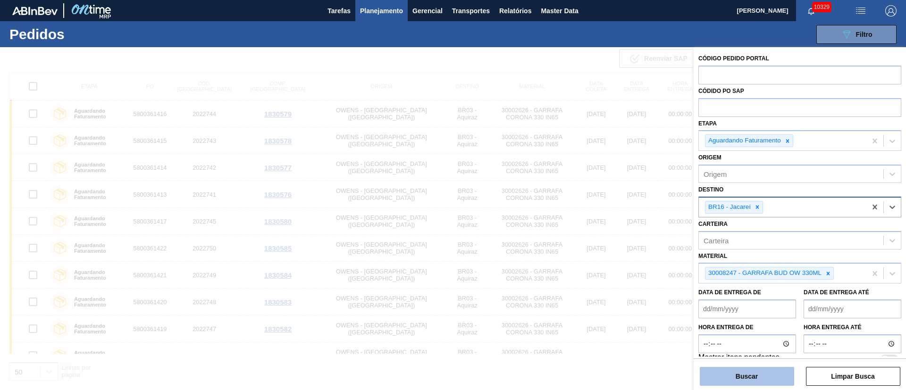
click at [773, 375] on button "Buscar" at bounding box center [747, 376] width 94 height 19
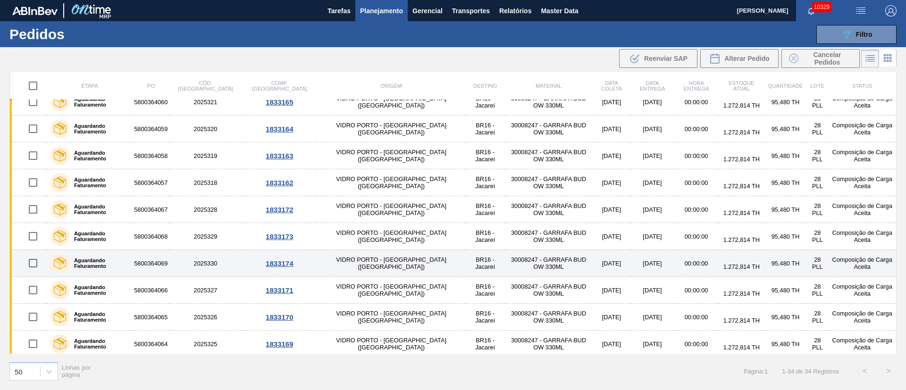
scroll to position [661, 0]
